Goal: Task Accomplishment & Management: Manage account settings

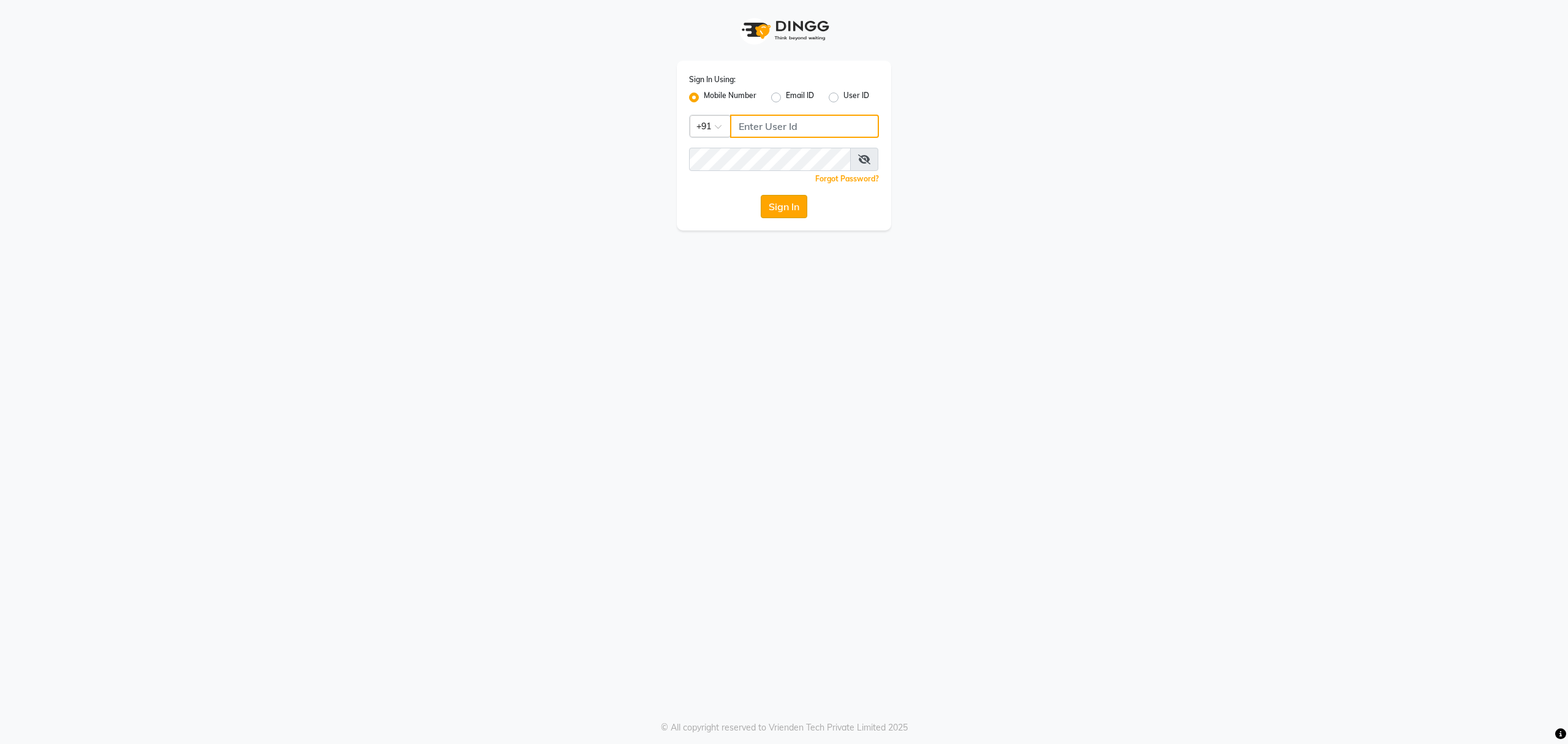
type input "8010688556"
click at [777, 204] on button "Sign In" at bounding box center [784, 207] width 47 height 23
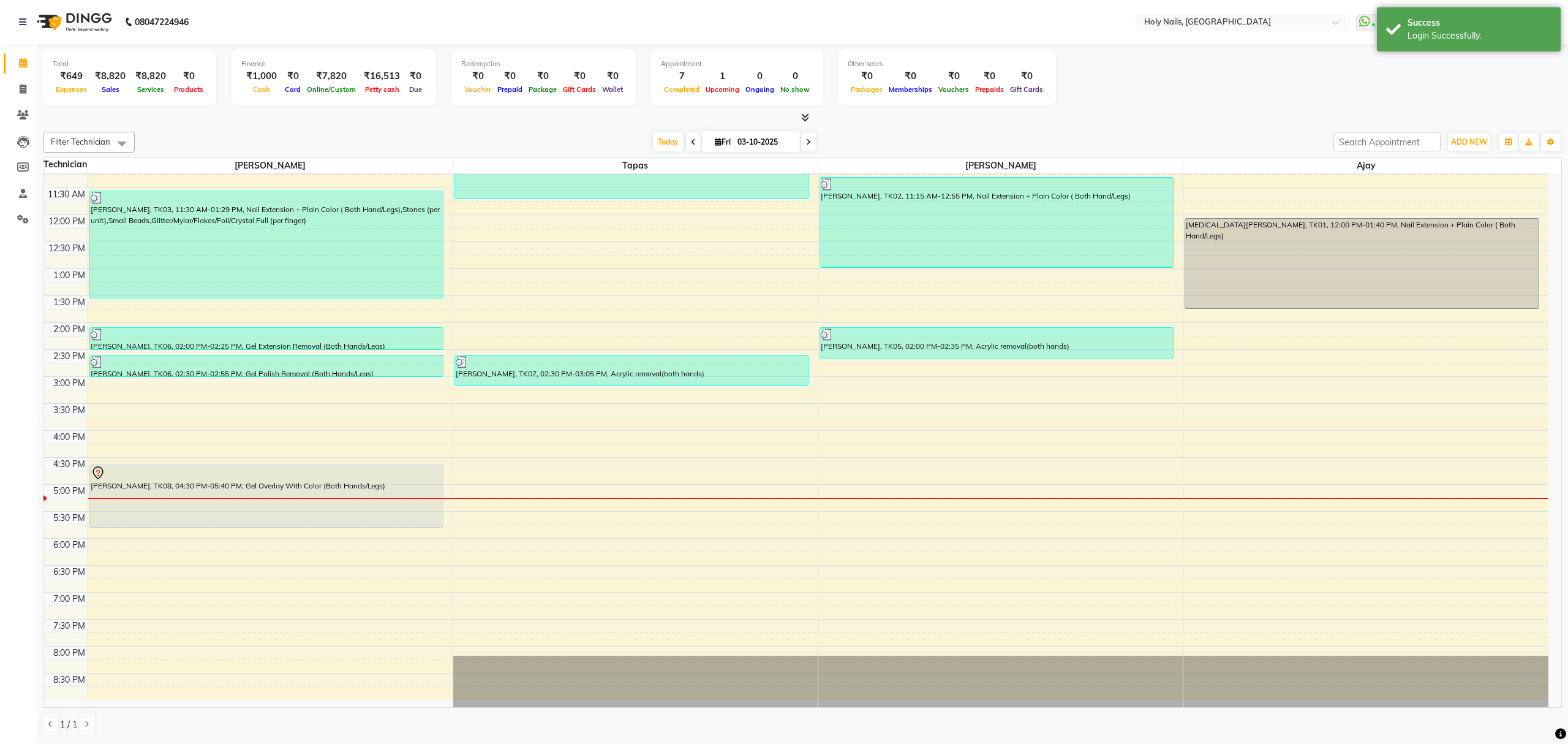
scroll to position [178, 0]
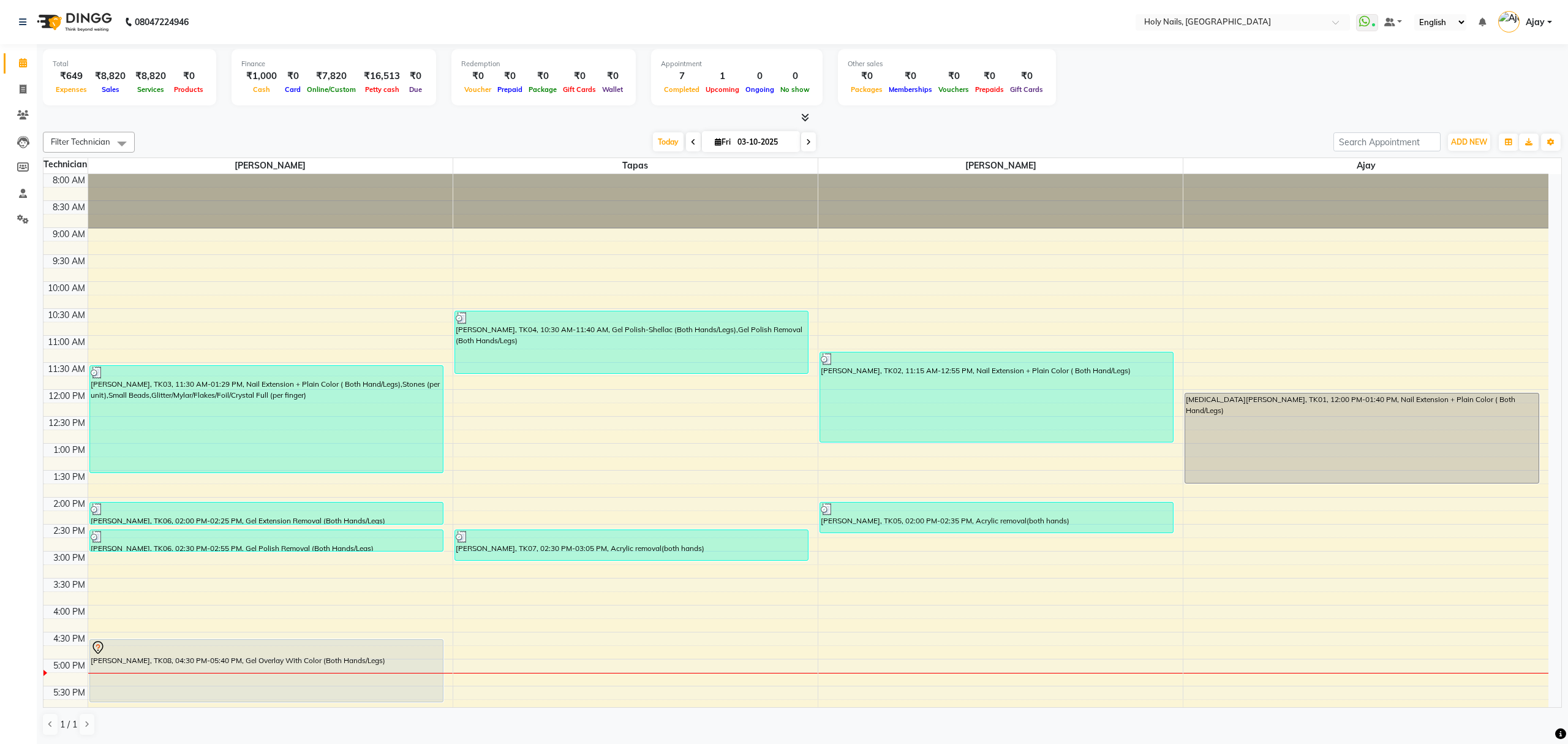
scroll to position [163, 0]
